Goal: Task Accomplishment & Management: Manage account settings

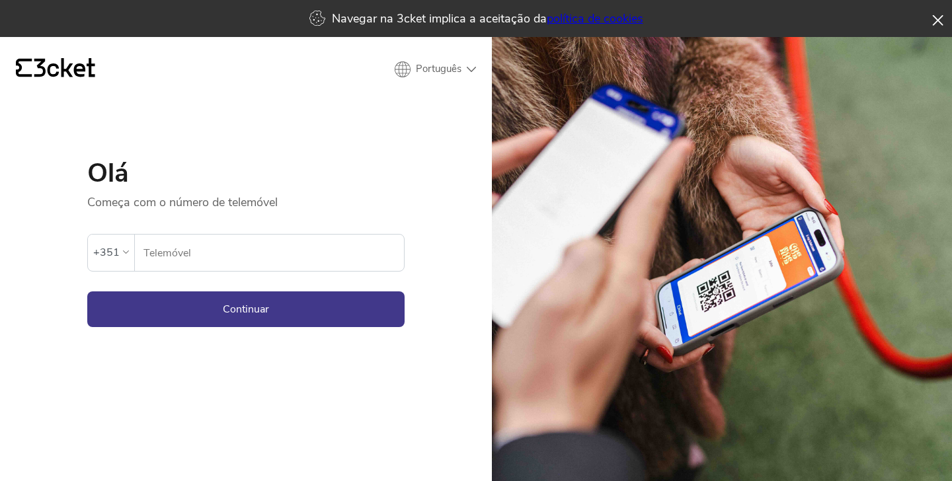
click at [935, 19] on icon at bounding box center [937, 20] width 11 height 11
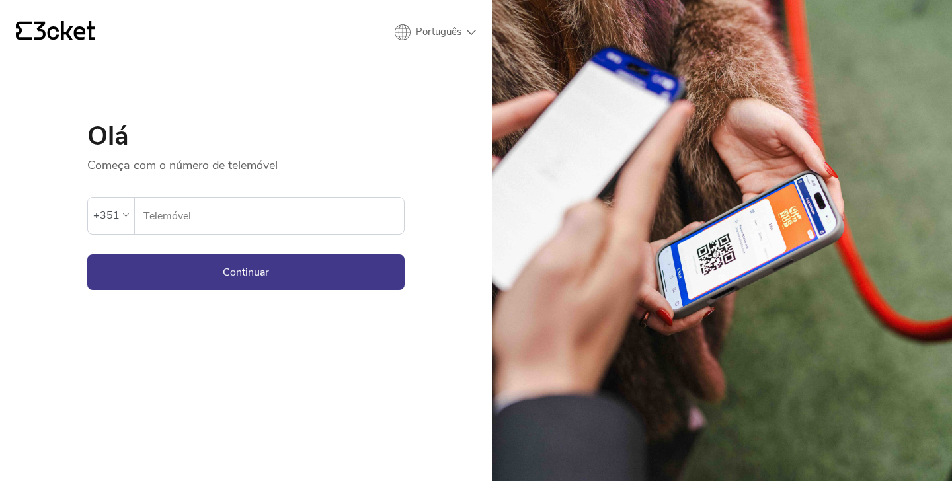
click at [148, 163] on p "Começa com o número de telemóvel" at bounding box center [245, 161] width 317 height 24
click at [116, 208] on div "+351" at bounding box center [106, 216] width 26 height 20
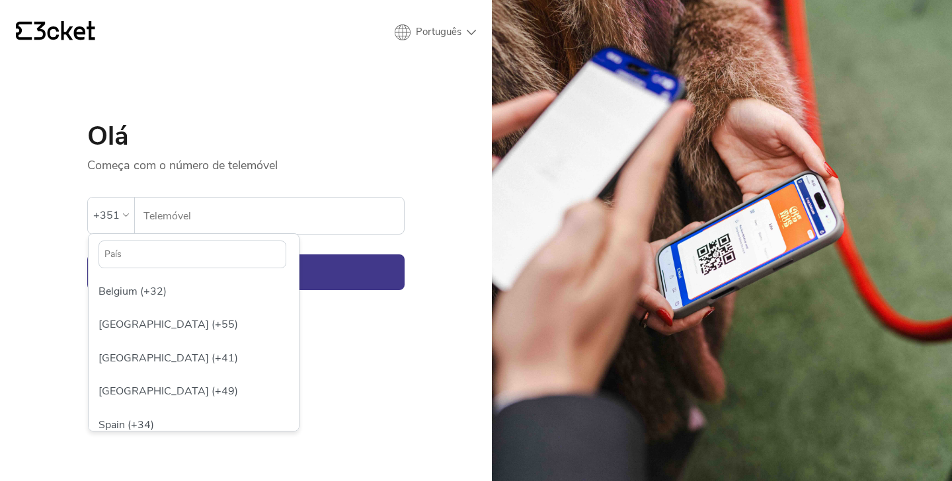
click at [116, 208] on div "+351" at bounding box center [106, 216] width 26 height 20
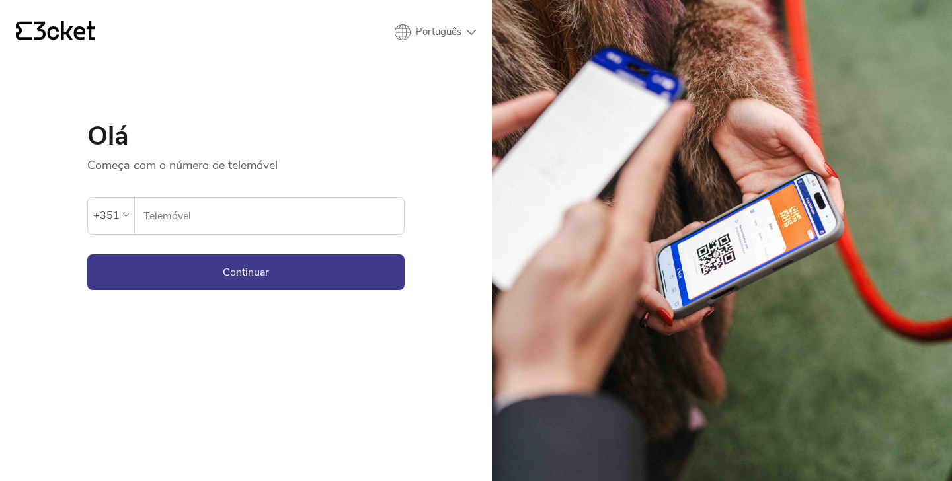
click at [469, 32] on select "English Português Español" at bounding box center [435, 32] width 81 height 16
click at [395, 24] on select "English Português Español" at bounding box center [435, 32] width 81 height 16
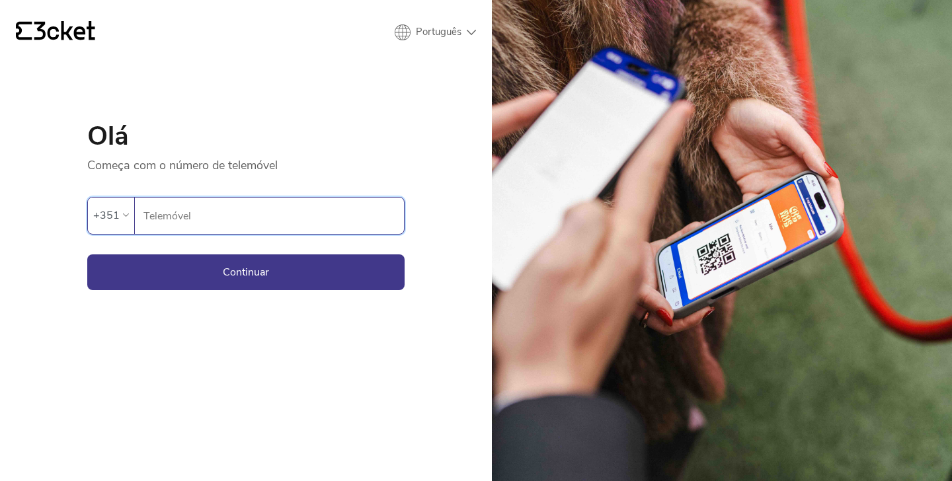
click at [209, 213] on input "Telemóvel" at bounding box center [273, 216] width 261 height 36
click at [264, 154] on p "Começa com o número de telemóvel" at bounding box center [245, 161] width 317 height 24
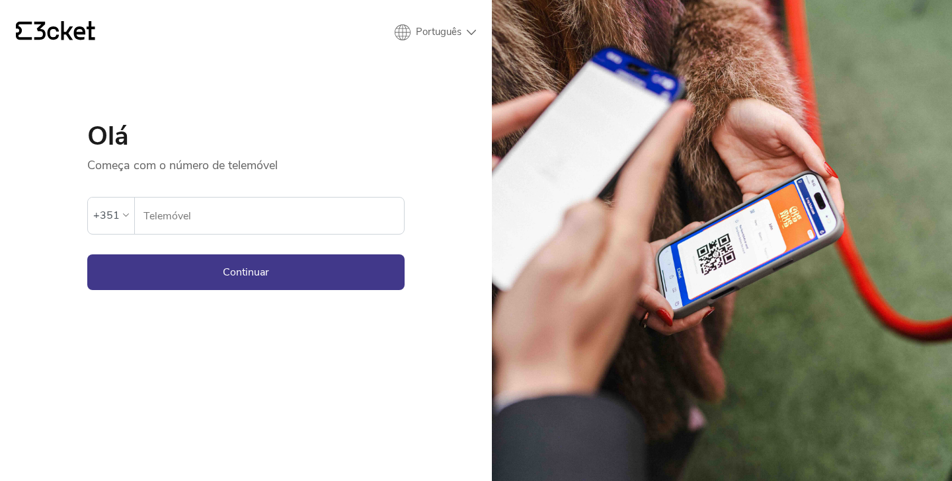
click at [54, 24] on icon "{' '}" at bounding box center [55, 31] width 79 height 20
click at [77, 36] on icon "{' '}" at bounding box center [55, 31] width 79 height 20
click at [142, 77] on div "Olá Começa com o número de telemóvel Ocorreu um erro. Se o erro persistir, entr…" at bounding box center [245, 167] width 317 height 247
click at [67, 24] on icon "{' '}" at bounding box center [55, 31] width 79 height 20
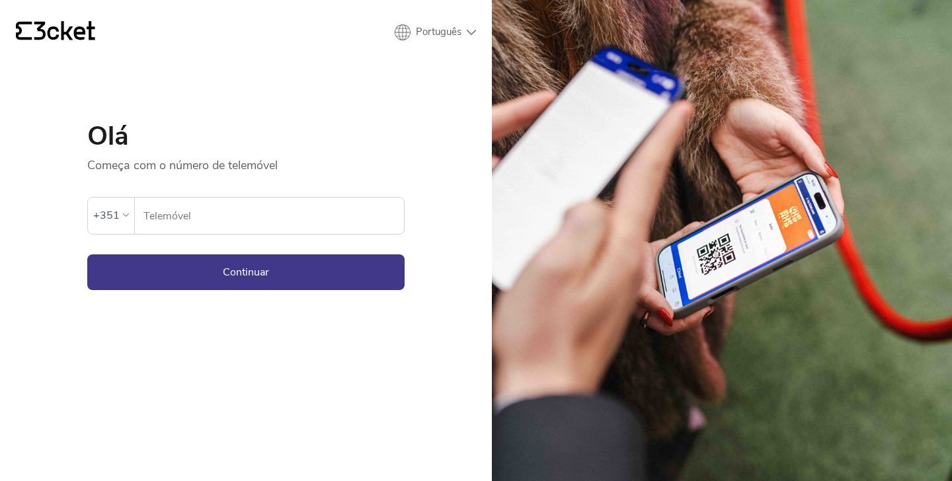
click at [92, 36] on icon "{' '}" at bounding box center [55, 31] width 79 height 20
click at [223, 217] on input "Telemóvel" at bounding box center [273, 216] width 261 height 36
drag, startPoint x: 146, startPoint y: 163, endPoint x: 208, endPoint y: 163, distance: 62.1
click at [208, 163] on p "Começa com o número de telemóvel" at bounding box center [245, 161] width 317 height 24
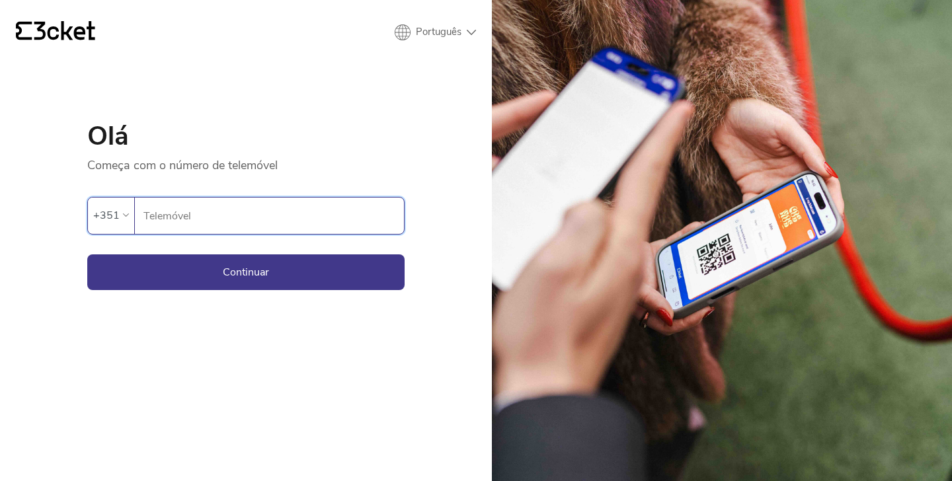
click at [159, 216] on input "Telemóvel" at bounding box center [273, 216] width 261 height 36
type input "910571007"
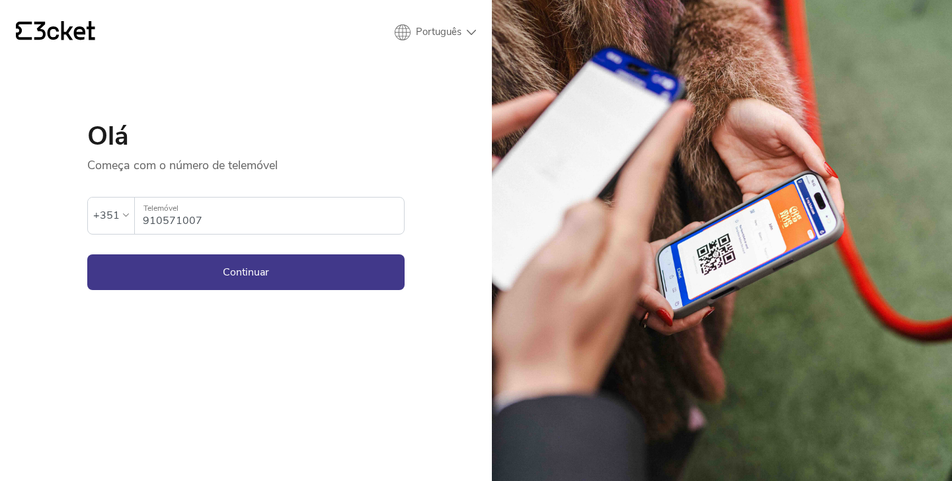
click at [196, 100] on div "Olá Começa com o número de telemóvel Ocorreu um erro. Se o erro persistir, entr…" at bounding box center [245, 167] width 317 height 247
click at [245, 285] on button "Continuar" at bounding box center [245, 272] width 317 height 36
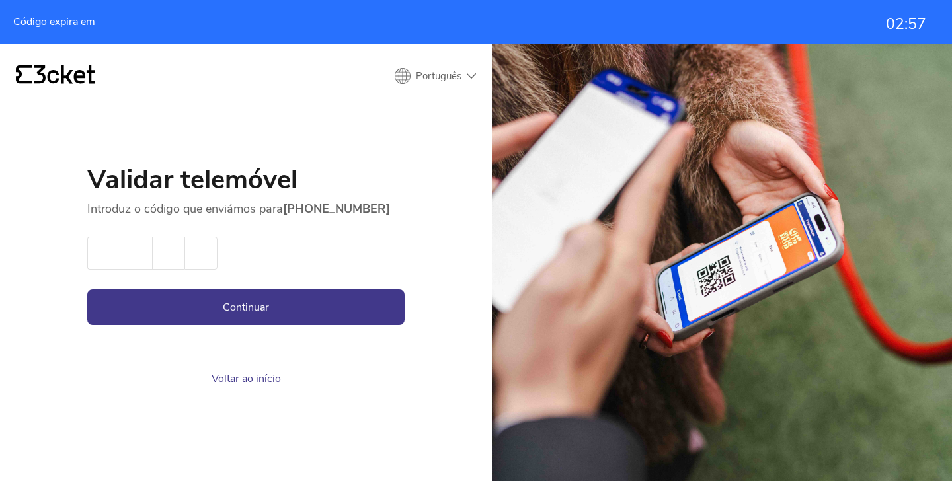
click at [108, 255] on input "text" at bounding box center [103, 253] width 32 height 33
type input "5"
type input "0"
type input "+"
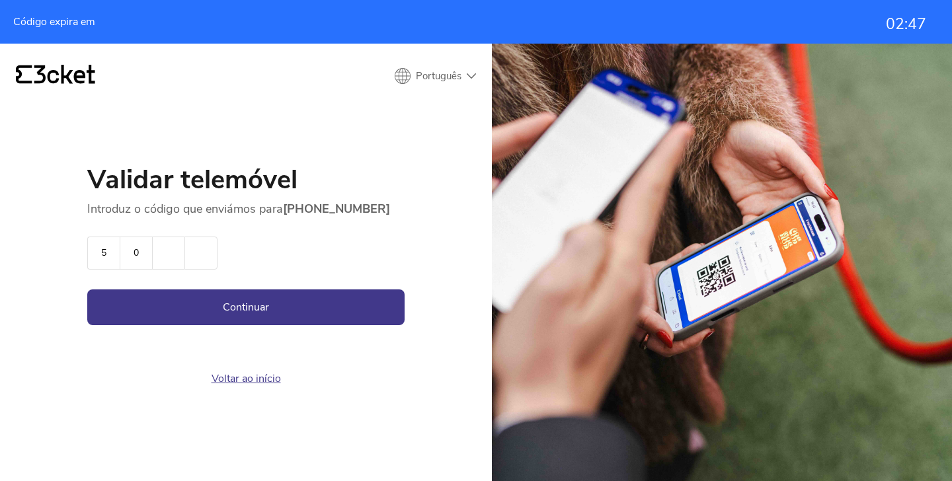
type input "0"
type input "9"
type input "0"
click at [249, 302] on button "Continuar" at bounding box center [245, 307] width 317 height 36
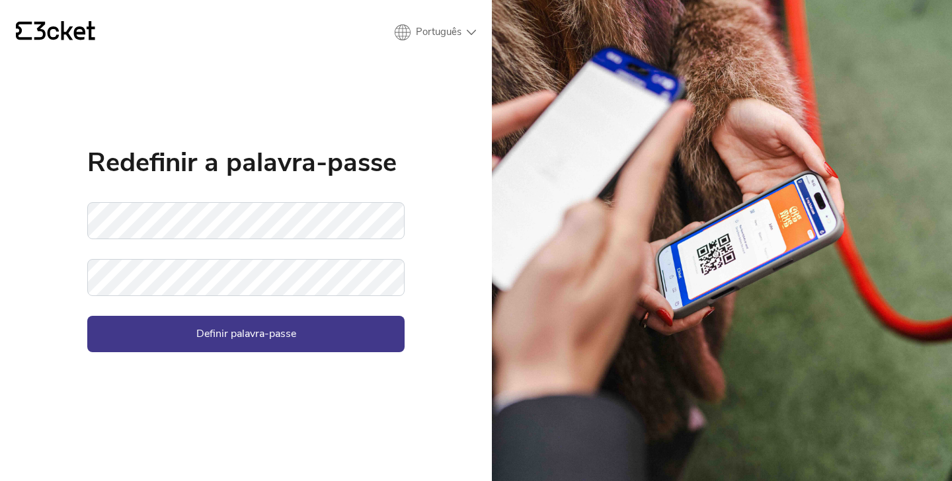
click at [67, 215] on div "{' '} Português English Português Español Redefinir a palavra-passe Não foi pos…" at bounding box center [246, 240] width 492 height 481
click at [67, 32] on icon at bounding box center [64, 30] width 61 height 19
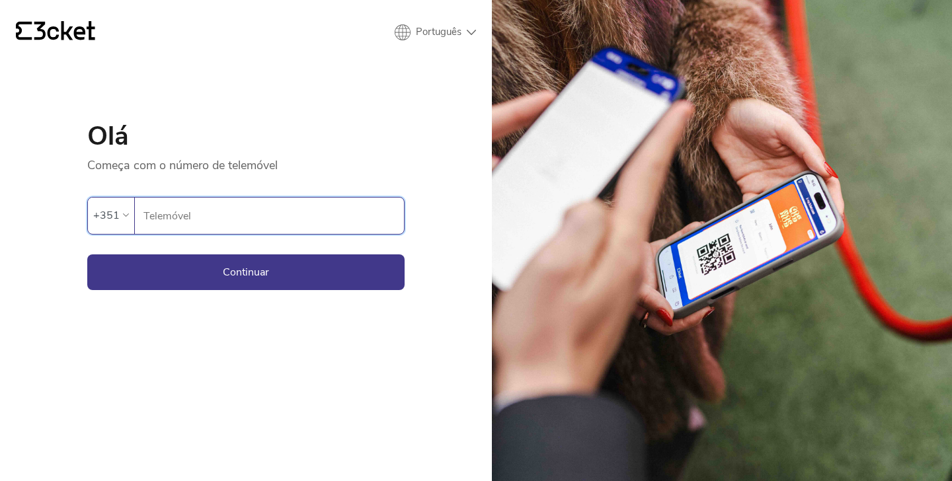
click at [187, 219] on input "Telemóvel" at bounding box center [273, 216] width 261 height 36
click at [260, 116] on div "Olá Começa com o número de telemóvel Ocorreu um erro. Se o erro persistir, entr…" at bounding box center [245, 167] width 317 height 247
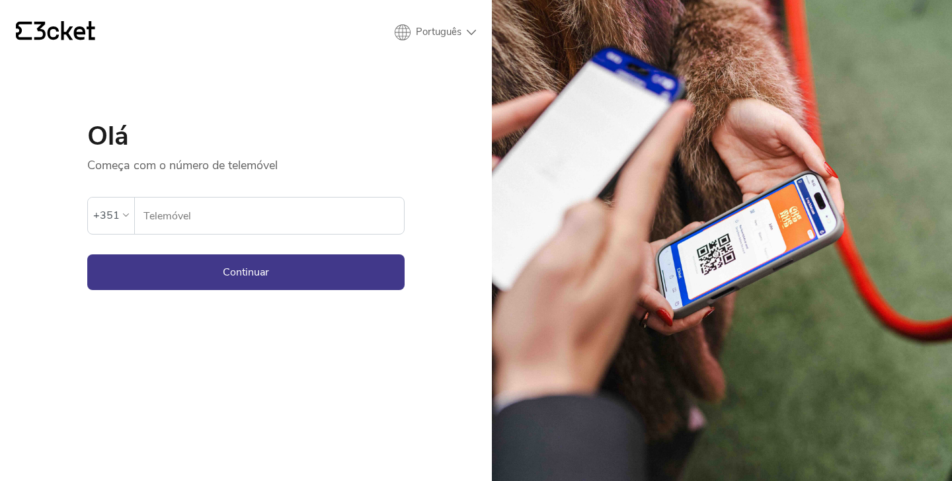
click at [205, 150] on p "Começa com o número de telemóvel" at bounding box center [245, 161] width 317 height 24
click at [200, 220] on input "Telemóvel" at bounding box center [273, 216] width 261 height 36
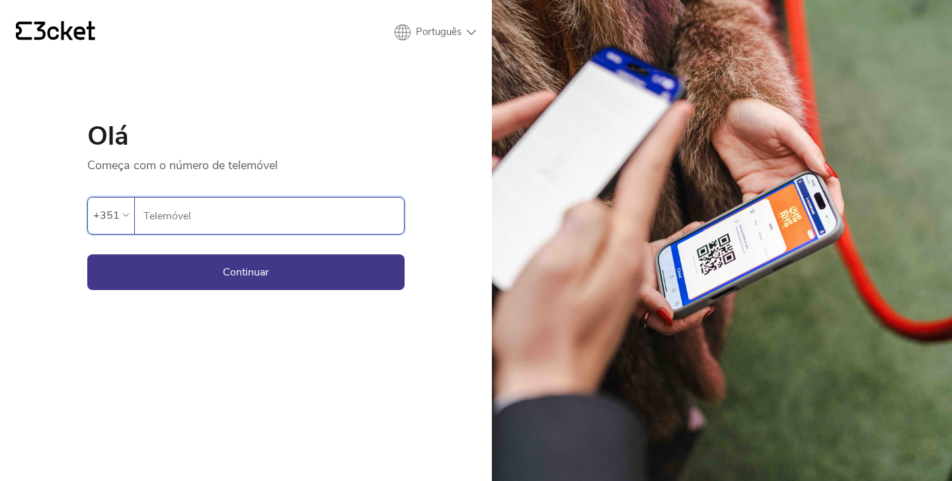
click at [204, 215] on input "Telemóvel" at bounding box center [273, 216] width 261 height 36
paste input "913460893"
type input "913460893"
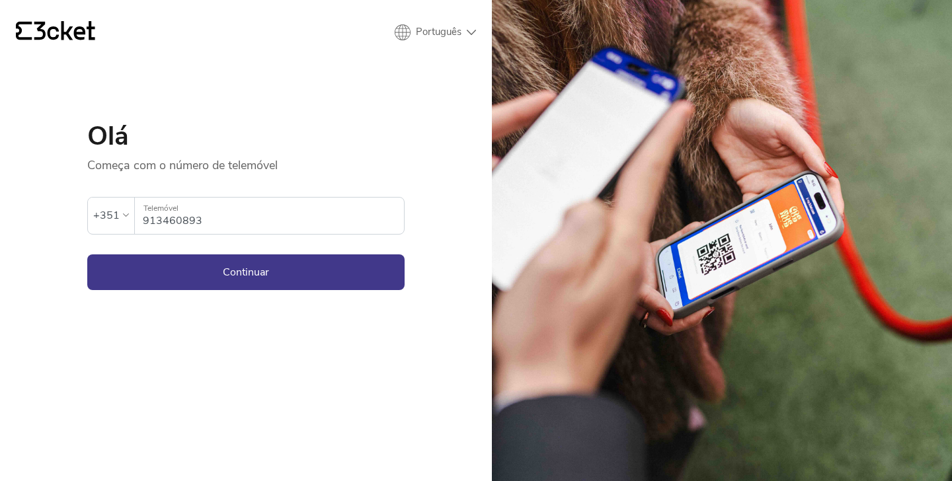
click at [131, 291] on div "{' '} Português English Português Español Olá Começa com o número de telemóvel …" at bounding box center [246, 240] width 492 height 481
click at [178, 276] on button "Continuar" at bounding box center [245, 272] width 317 height 36
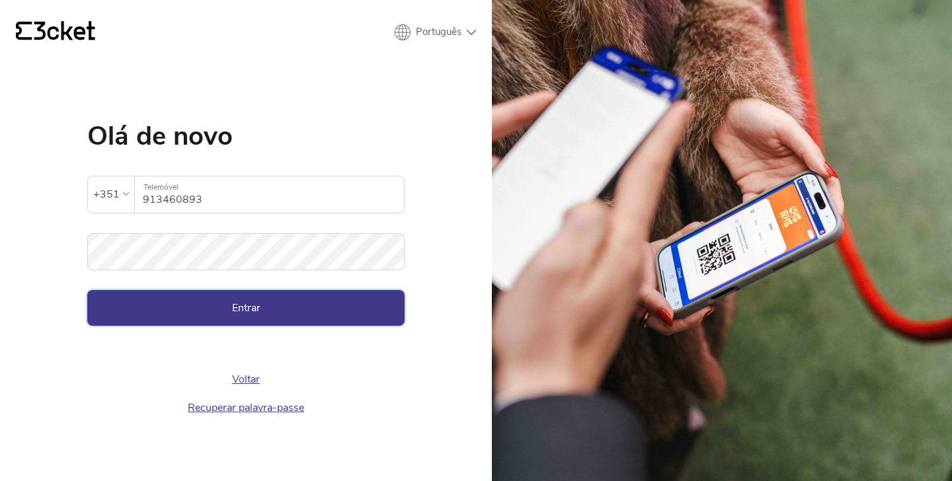
click at [198, 307] on button "Entrar" at bounding box center [245, 308] width 317 height 36
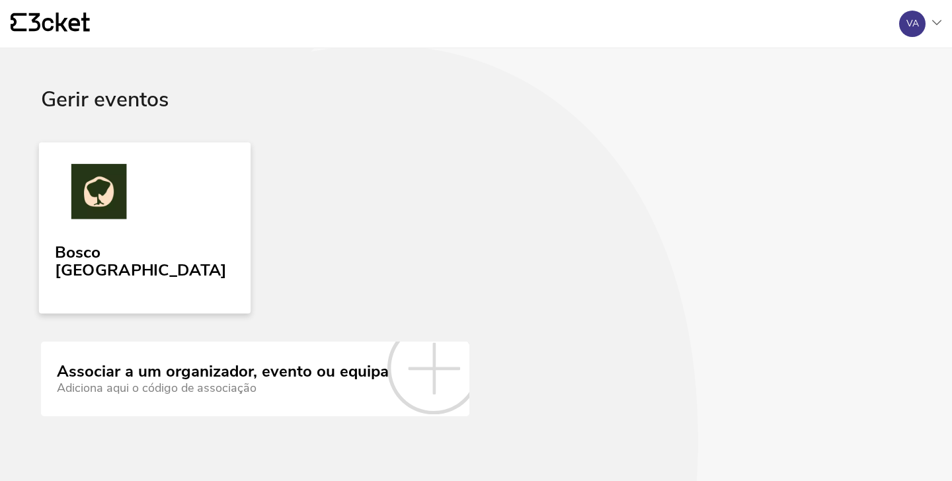
click at [143, 229] on link "Bosco Porto" at bounding box center [144, 227] width 211 height 171
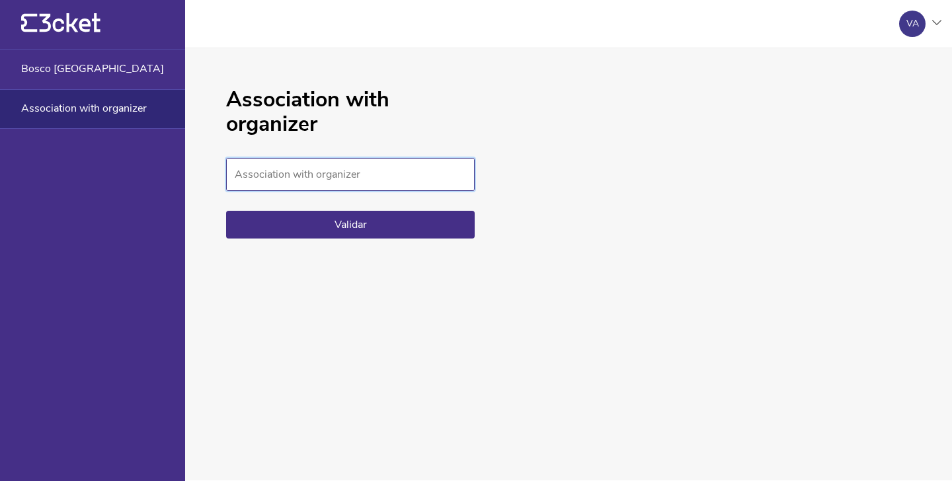
click at [342, 176] on input "Association with organizer" at bounding box center [350, 174] width 248 height 33
click at [937, 21] on icon at bounding box center [936, 22] width 9 height 5
click at [385, 182] on input "Association with organizer" at bounding box center [350, 174] width 248 height 33
type input "B"
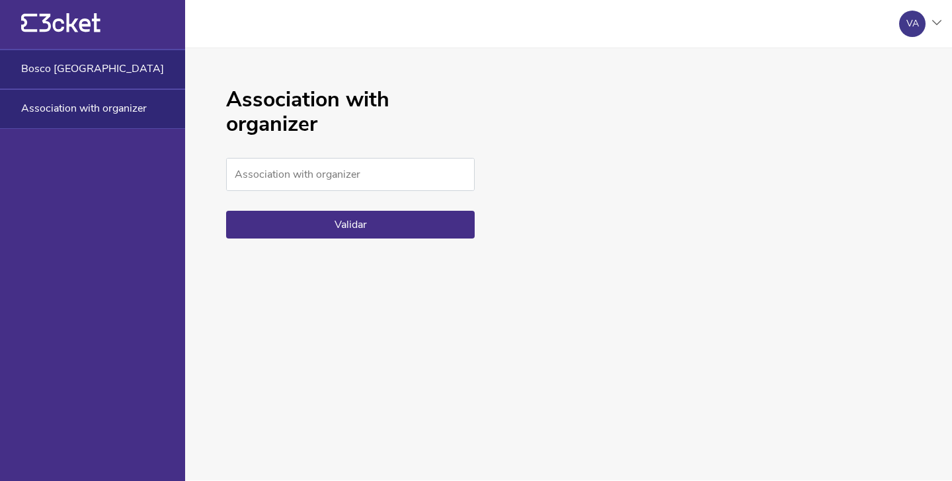
click at [73, 81] on div "Bosco Porto" at bounding box center [92, 70] width 185 height 40
